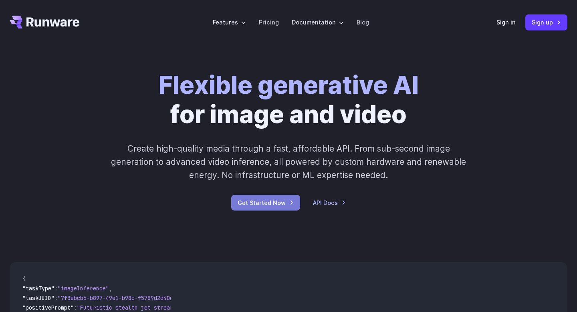
click at [275, 199] on link "Get Started Now" at bounding box center [265, 203] width 69 height 16
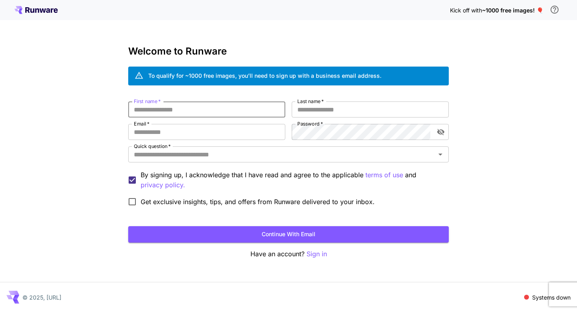
click at [206, 113] on input "First name   *" at bounding box center [206, 109] width 157 height 16
type input "********"
click at [324, 111] on input "Last name   *" at bounding box center [369, 109] width 157 height 16
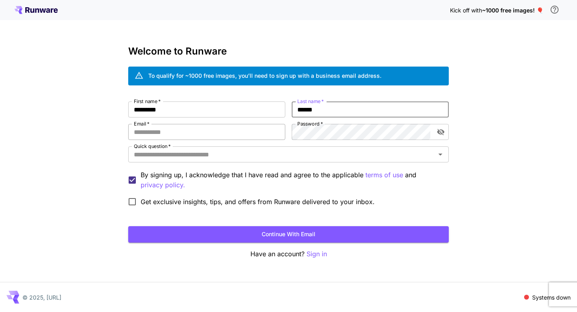
type input "******"
click at [263, 127] on input "Email   *" at bounding box center [206, 132] width 157 height 16
type input "**********"
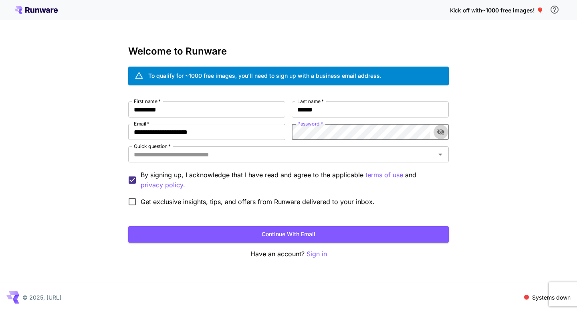
click at [443, 132] on icon "toggle password visibility" at bounding box center [440, 132] width 7 height 6
click at [380, 157] on input "Quick question   *" at bounding box center [282, 154] width 302 height 11
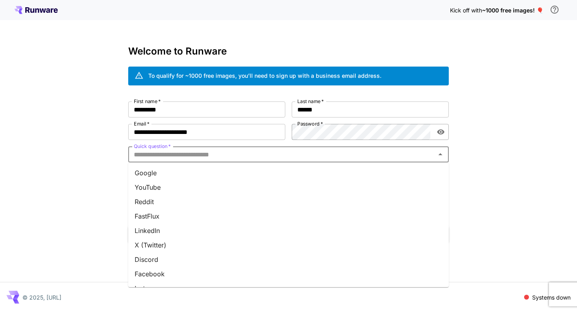
click at [207, 185] on li "YouTube" at bounding box center [288, 187] width 320 height 14
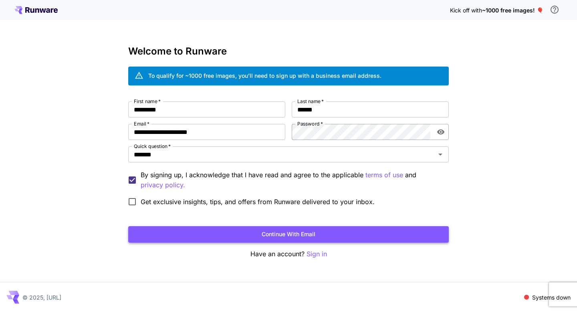
click at [302, 237] on button "Continue with email" at bounding box center [288, 234] width 320 height 16
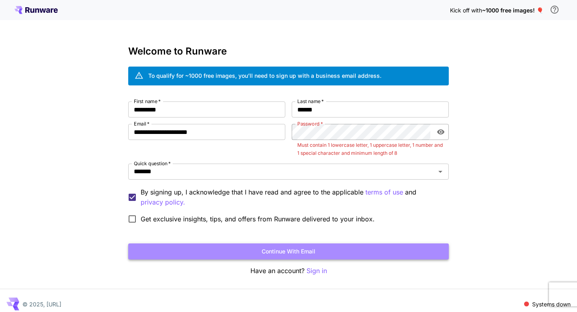
click at [293, 245] on button "Continue with email" at bounding box center [288, 251] width 320 height 16
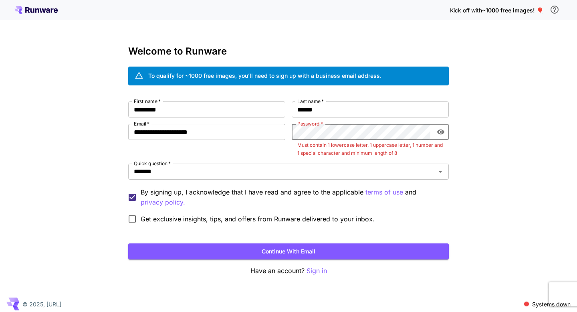
click at [128, 243] on button "Continue with email" at bounding box center [288, 251] width 320 height 16
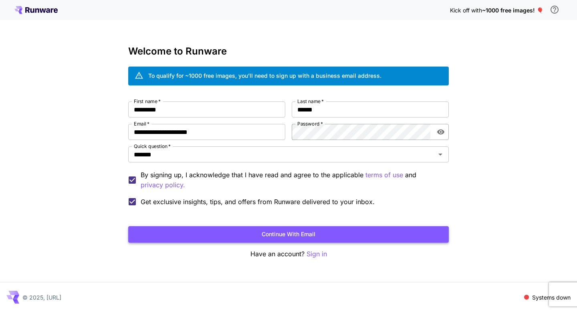
click at [235, 238] on button "Continue with email" at bounding box center [288, 234] width 320 height 16
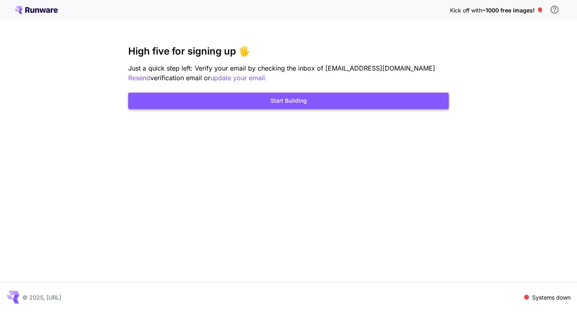
click at [306, 100] on button "Start Building" at bounding box center [288, 100] width 320 height 16
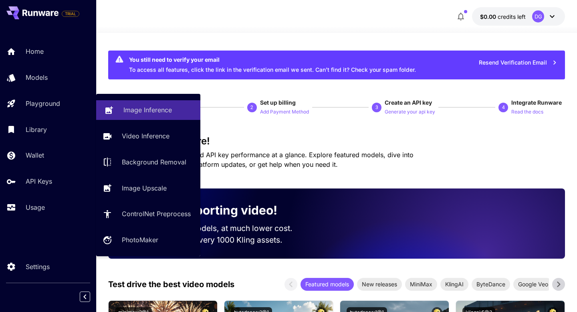
click at [146, 116] on link "Image Inference" at bounding box center [148, 110] width 104 height 20
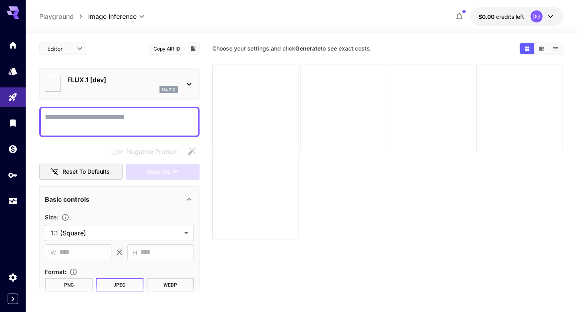
type input "**********"
click at [188, 87] on icon at bounding box center [189, 84] width 10 height 10
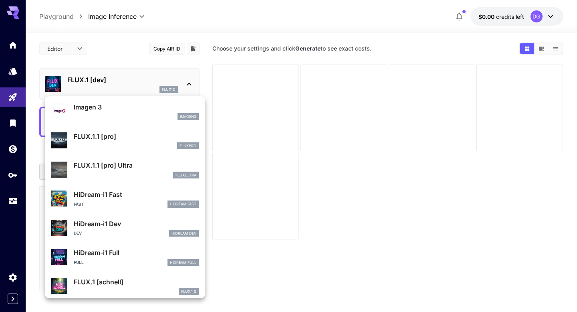
scroll to position [443, 0]
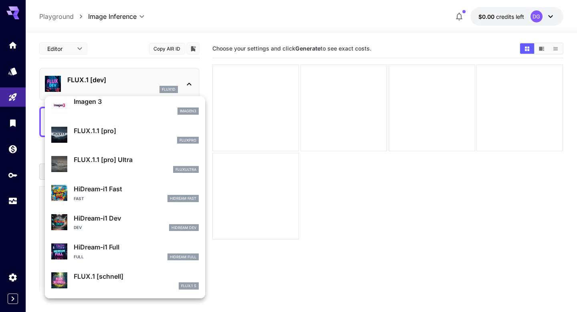
click at [274, 279] on div at bounding box center [288, 156] width 577 height 312
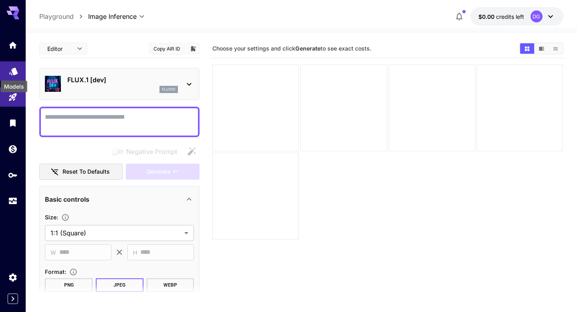
click at [12, 72] on icon "Models" at bounding box center [14, 69] width 10 height 10
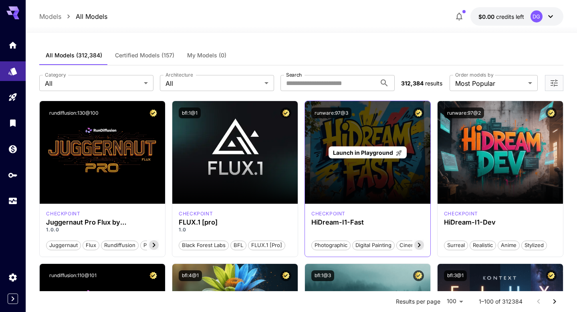
click at [392, 172] on div "Launch in Playground" at bounding box center [367, 152] width 125 height 103
click at [381, 149] on span "Launch in Playground" at bounding box center [363, 152] width 60 height 7
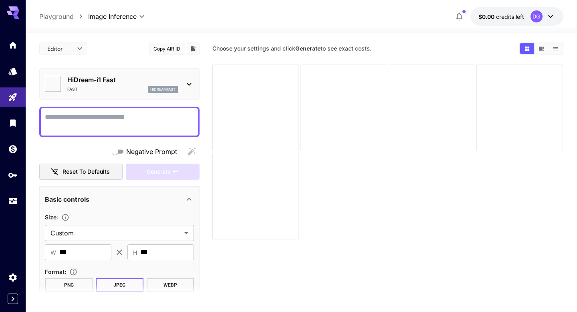
type input "*******"
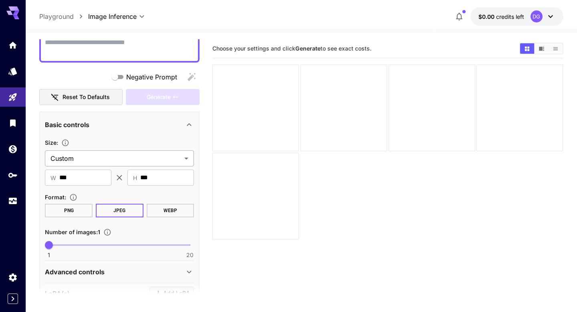
scroll to position [75, 0]
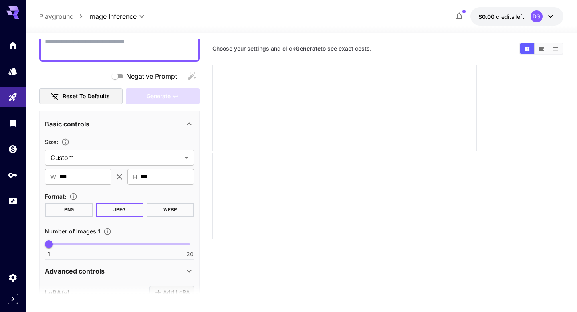
click at [127, 211] on button "JPEG" at bounding box center [120, 210] width 48 height 14
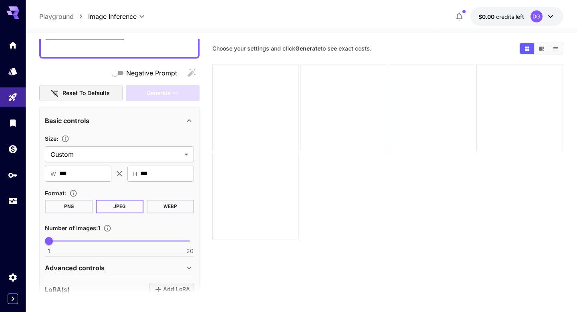
scroll to position [0, 0]
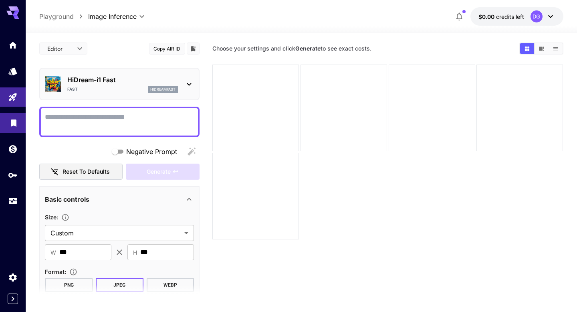
click at [8, 117] on link at bounding box center [13, 123] width 26 height 20
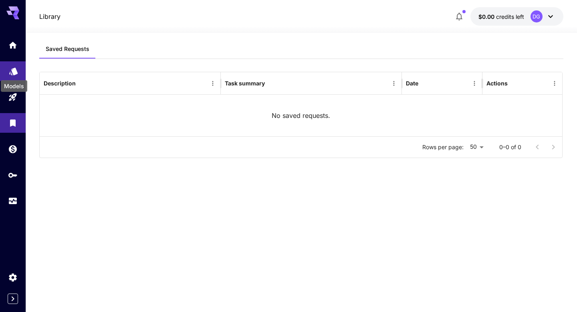
click at [14, 73] on icon "Models" at bounding box center [14, 69] width 10 height 10
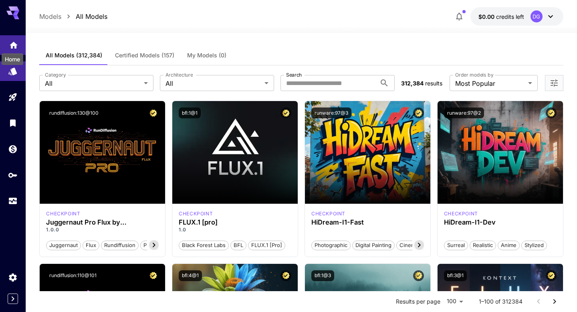
click at [12, 44] on icon "Home" at bounding box center [14, 42] width 8 height 7
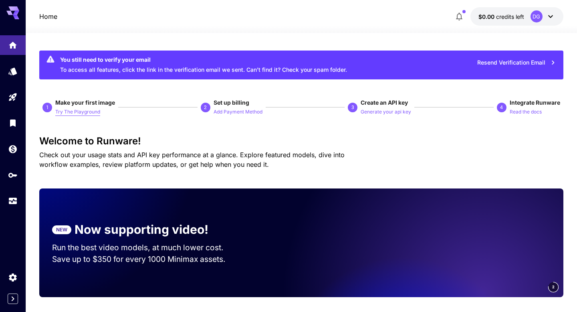
click at [84, 110] on p "Try The Playground" at bounding box center [77, 112] width 45 height 8
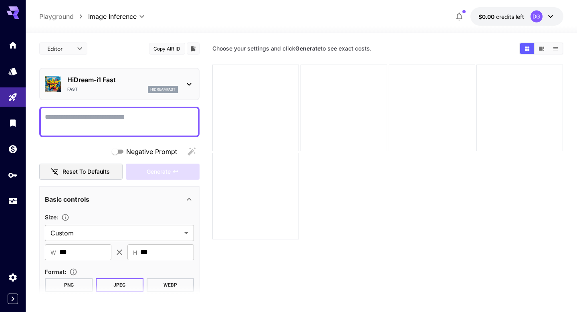
click at [68, 48] on body "**********" at bounding box center [288, 187] width 577 height 375
click at [67, 76] on span "JSON" at bounding box center [63, 79] width 35 height 10
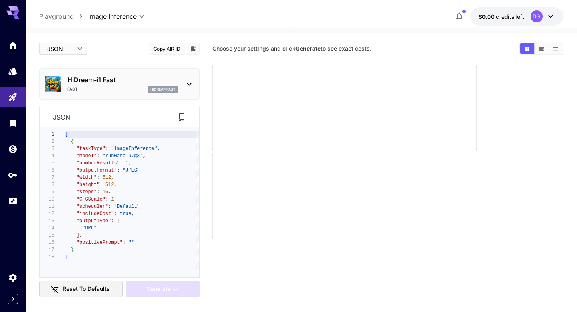
click at [82, 50] on body "**********" at bounding box center [288, 187] width 577 height 375
click at [74, 91] on span "cURL" at bounding box center [63, 94] width 35 height 10
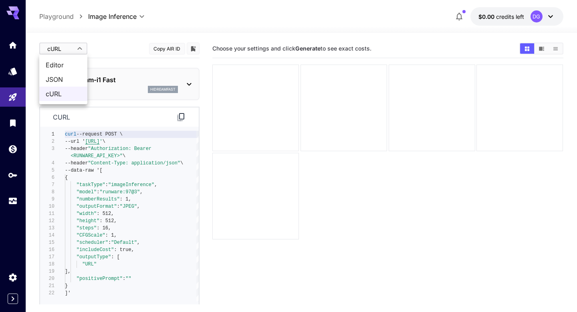
click at [78, 51] on body "**********" at bounding box center [288, 187] width 577 height 375
click at [72, 71] on li "Editor" at bounding box center [63, 65] width 48 height 14
type input "****"
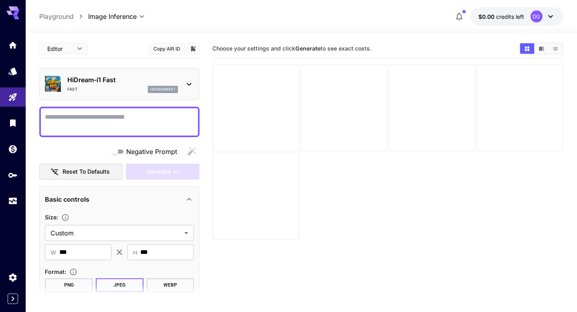
click at [189, 80] on icon at bounding box center [189, 84] width 10 height 10
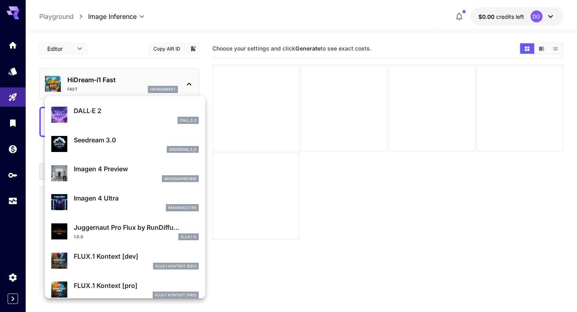
scroll to position [195, 0]
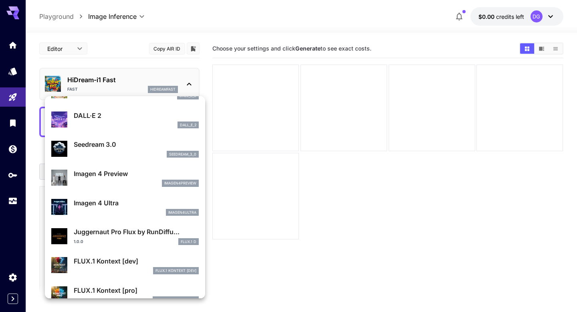
click at [410, 217] on div at bounding box center [288, 156] width 577 height 312
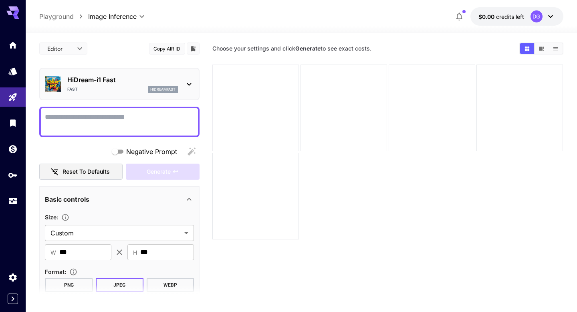
click at [288, 138] on div at bounding box center [255, 107] width 86 height 86
click at [310, 49] on b "Generate" at bounding box center [307, 48] width 25 height 7
click at [538, 47] on icon "Show images in video view" at bounding box center [541, 49] width 6 height 6
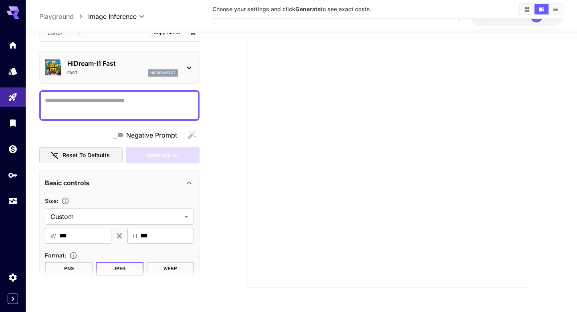
scroll to position [0, 0]
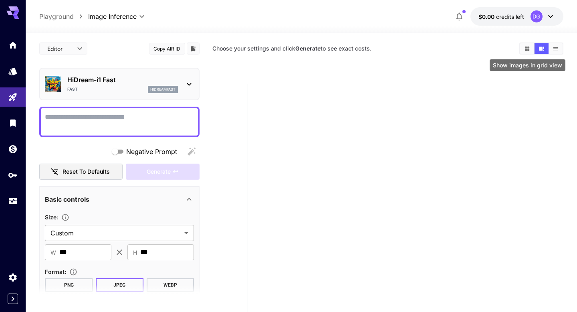
click at [525, 47] on icon "Show images in grid view" at bounding box center [526, 48] width 4 height 4
click at [339, 119] on div at bounding box center [343, 107] width 86 height 86
click at [301, 111] on div at bounding box center [343, 107] width 86 height 86
